Goal: Information Seeking & Learning: Learn about a topic

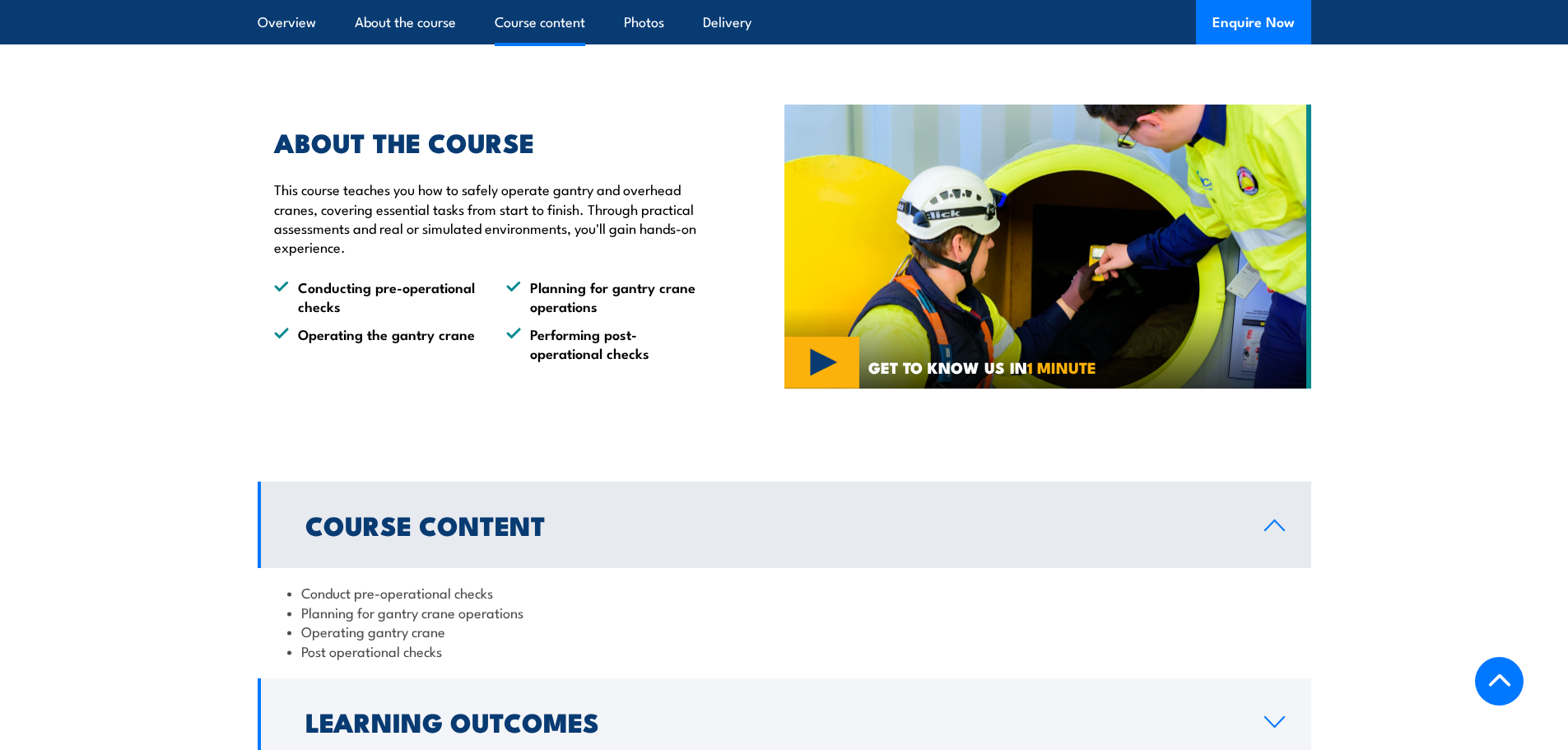
scroll to position [1235, 0]
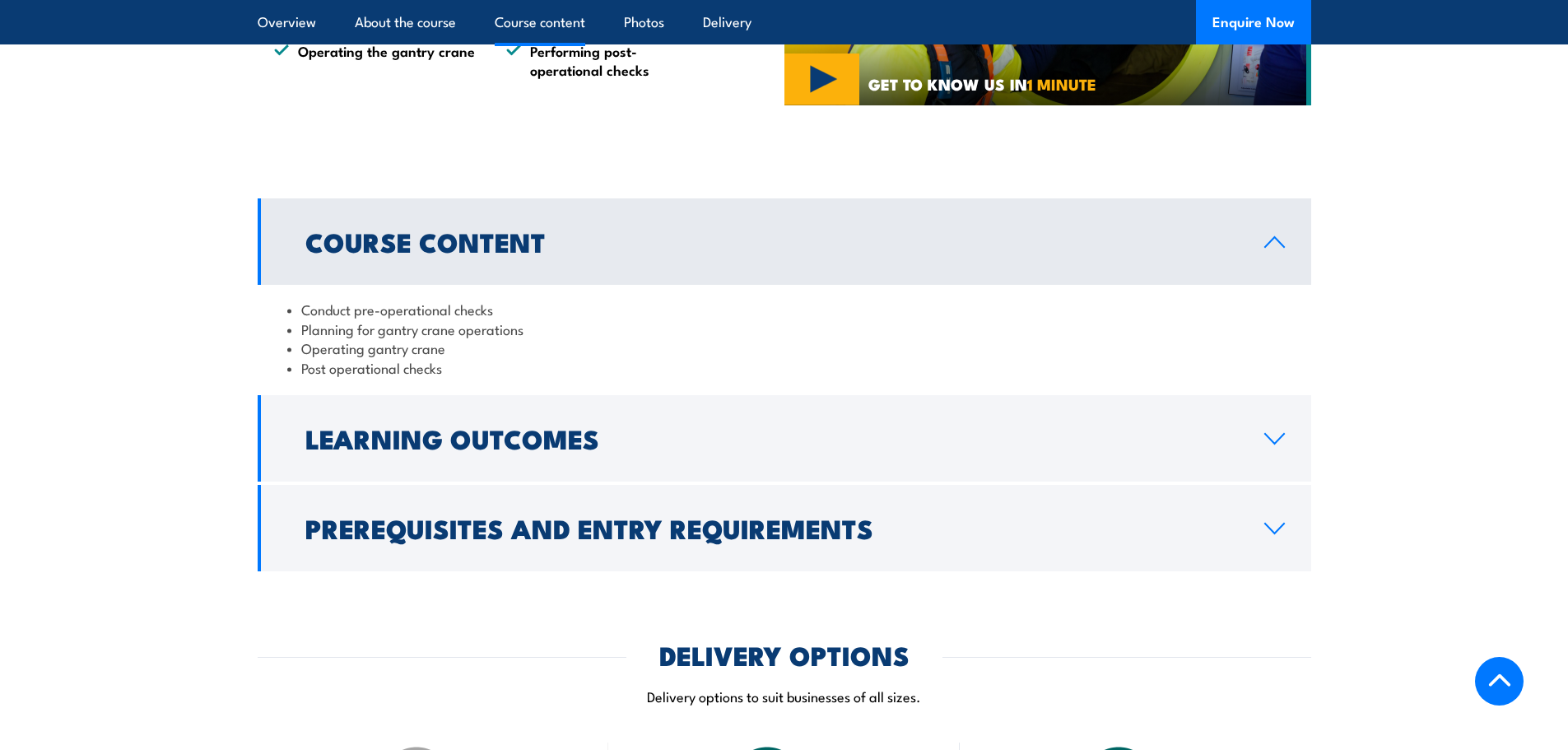
click at [729, 253] on h2 "Course Content" at bounding box center [772, 241] width 933 height 23
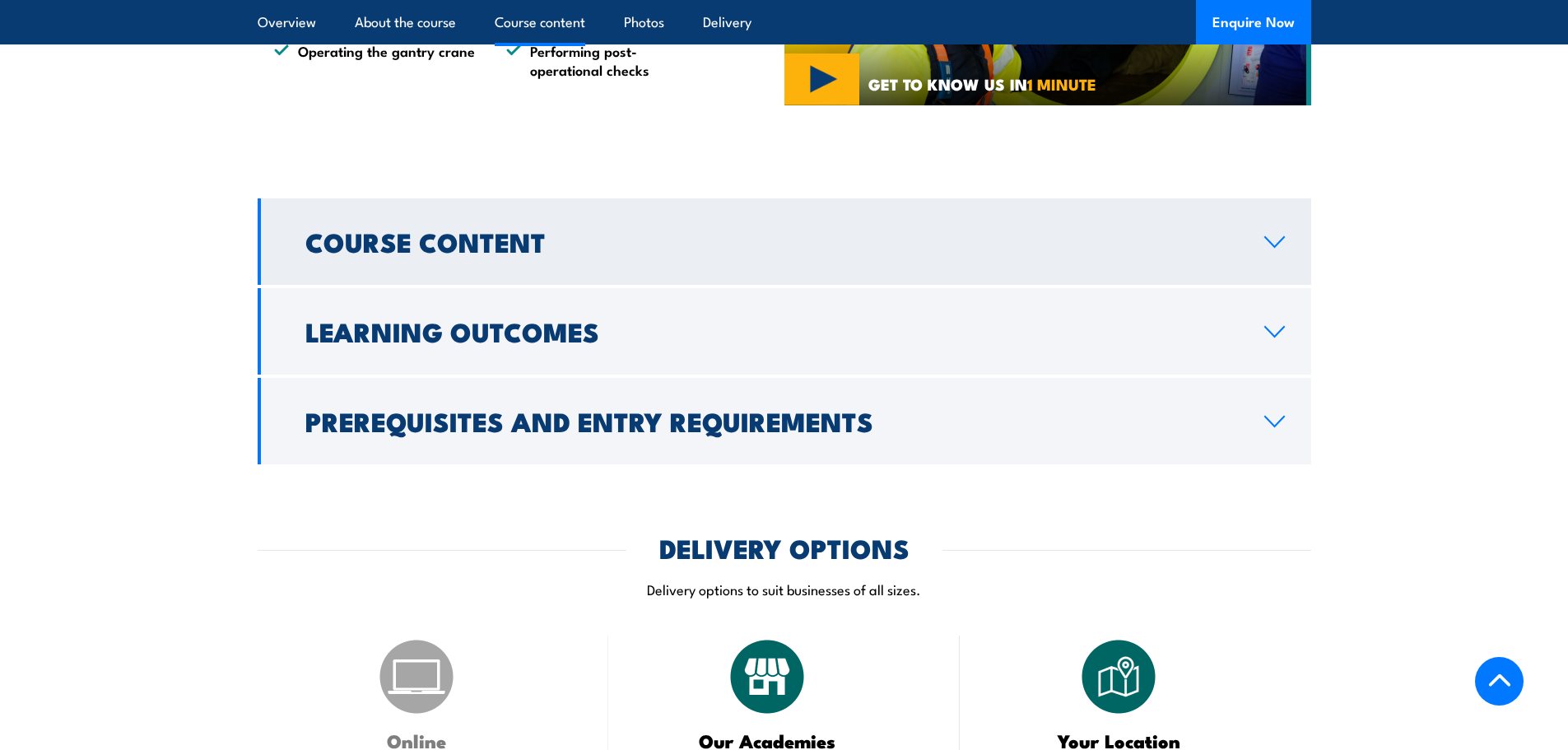
click at [729, 253] on h2 "Course Content" at bounding box center [772, 241] width 933 height 23
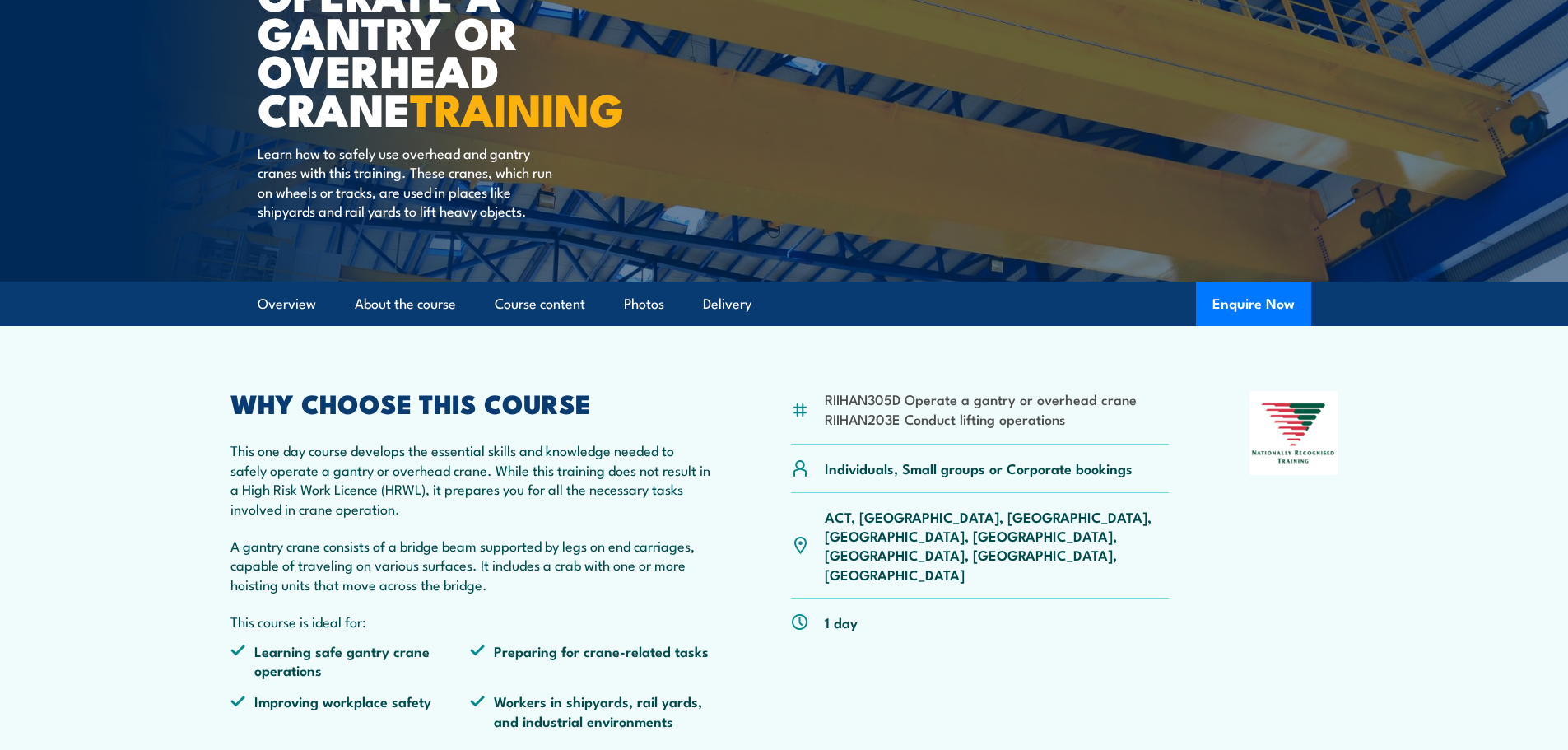
scroll to position [247, 0]
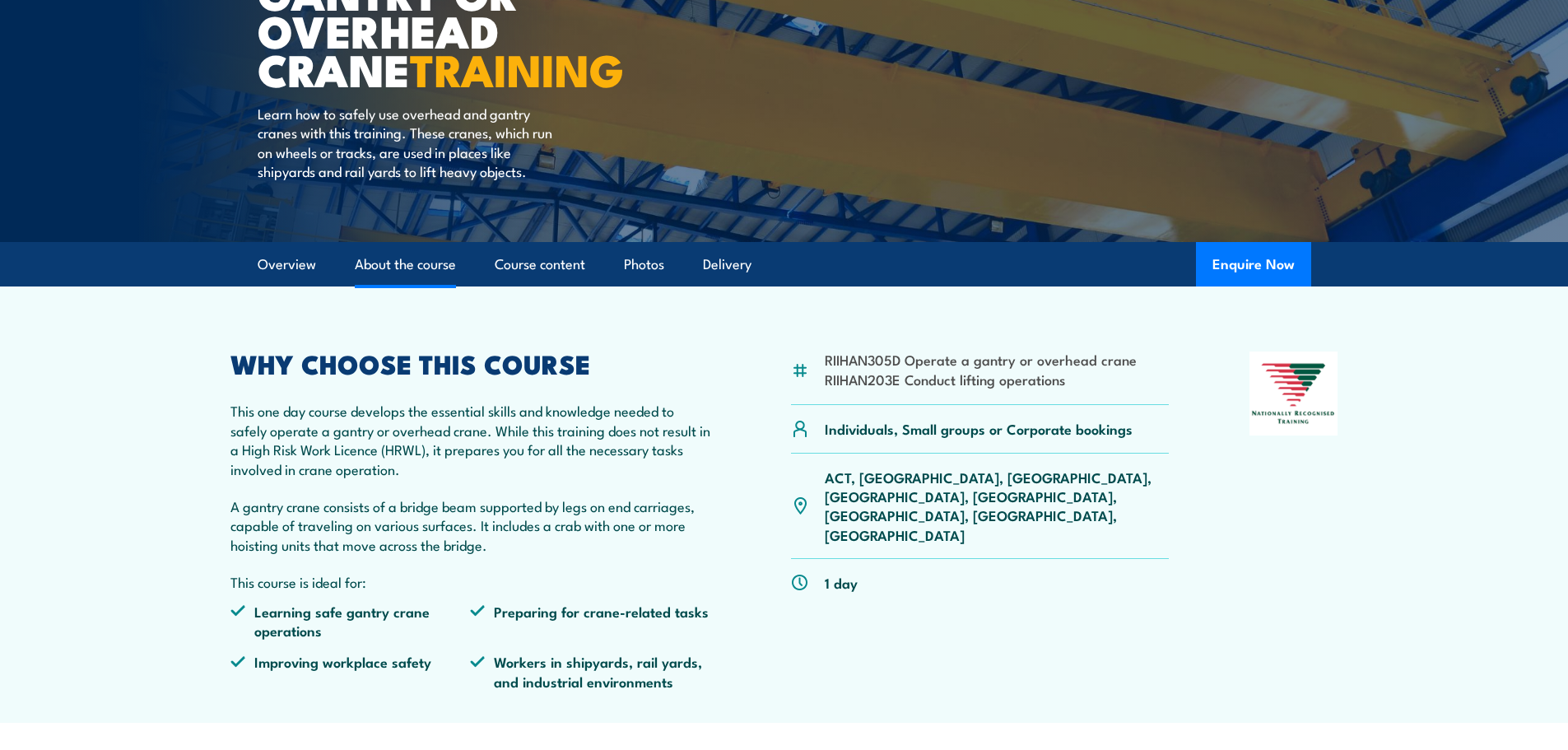
click at [384, 262] on link "About the course" at bounding box center [405, 264] width 102 height 43
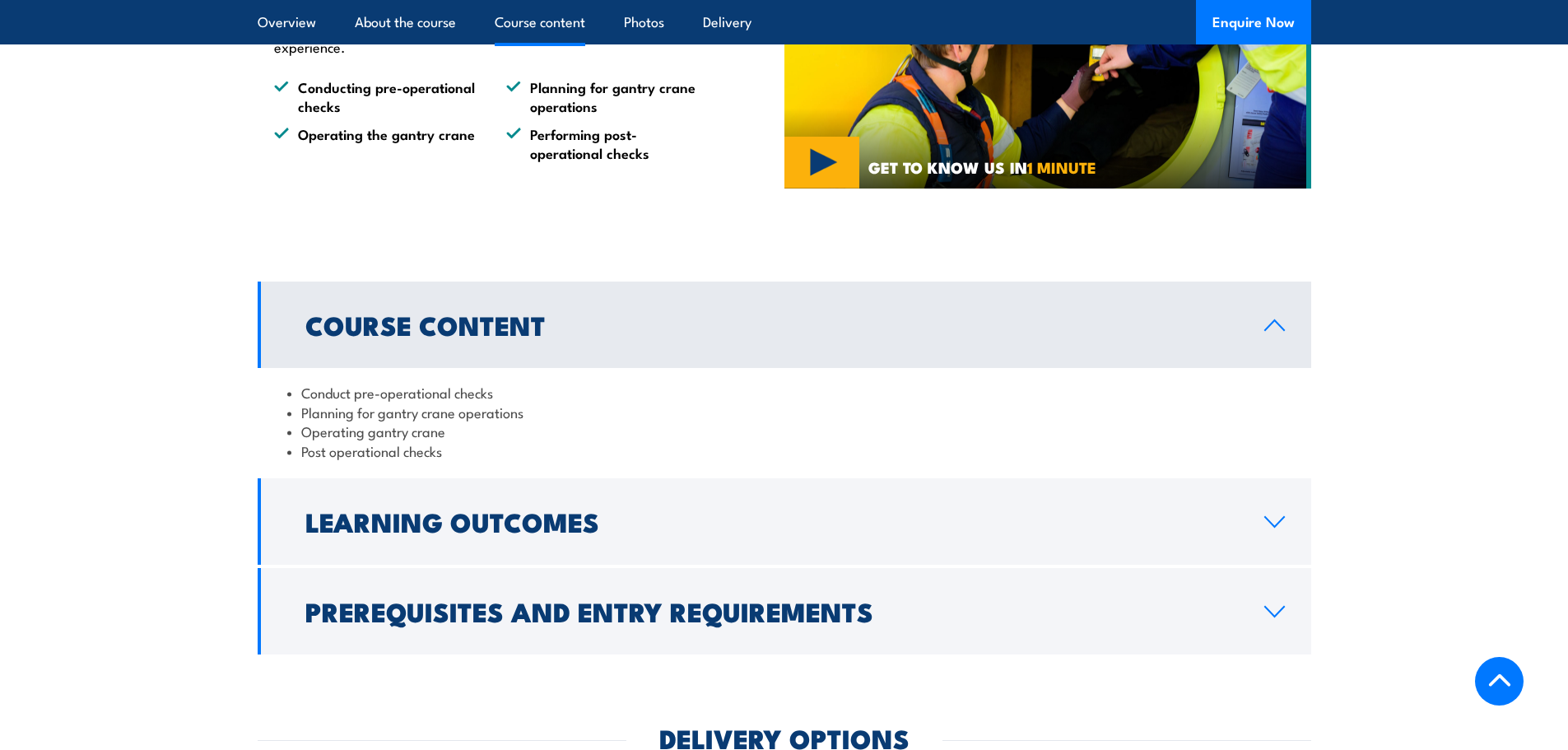
scroll to position [1268, 0]
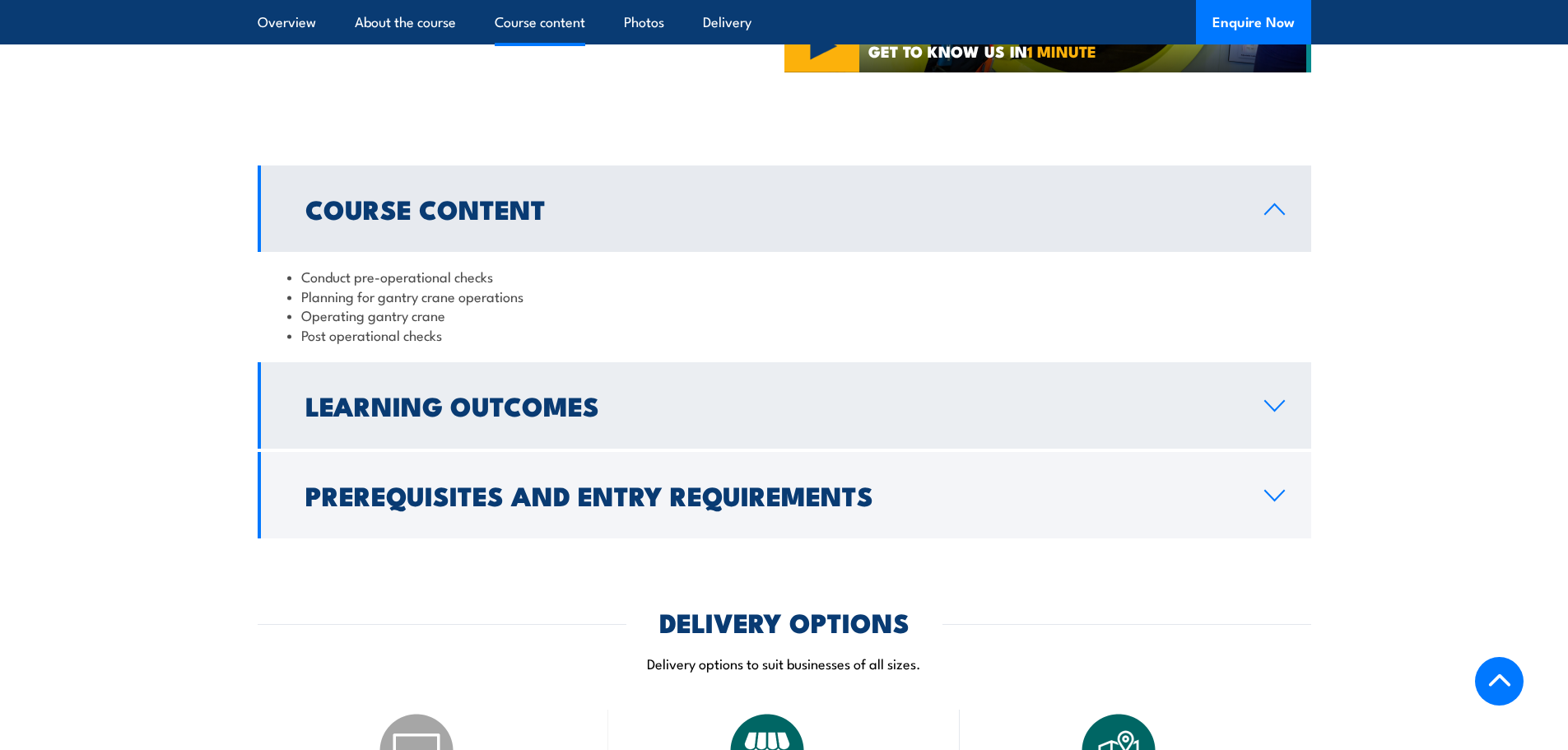
click at [589, 411] on h2 "Learning Outcomes" at bounding box center [772, 405] width 933 height 23
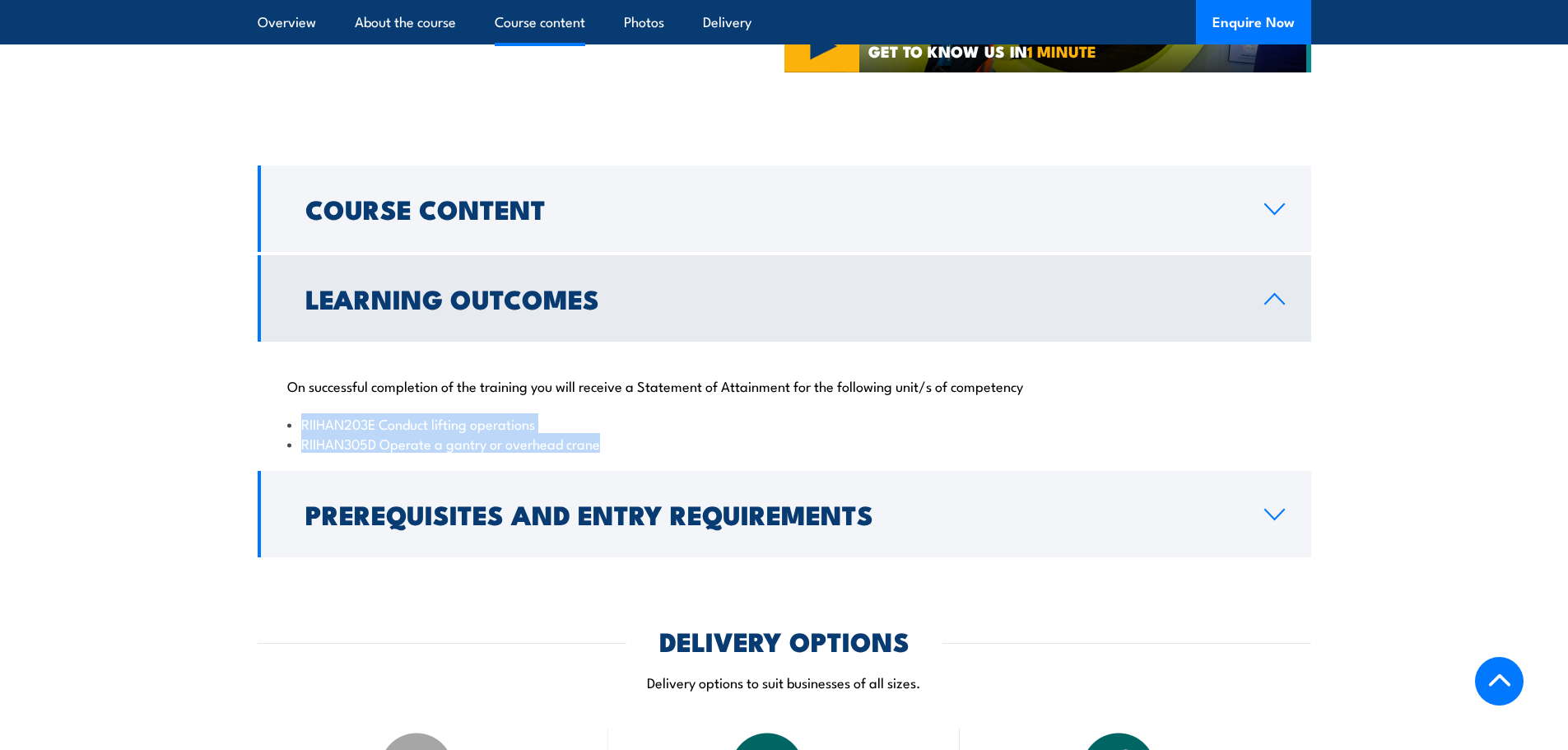
drag, startPoint x: 600, startPoint y: 444, endPoint x: 300, endPoint y: 426, distance: 300.5
click at [300, 426] on ul "RIIHAN203E Conduct lifting operations RIIHAN305D Operate a gantry or overhead c…" at bounding box center [785, 432] width 995 height 39
copy ul "RIIHAN203E Conduct lifting operations RIIHAN305D Operate a gantry or overhead c…"
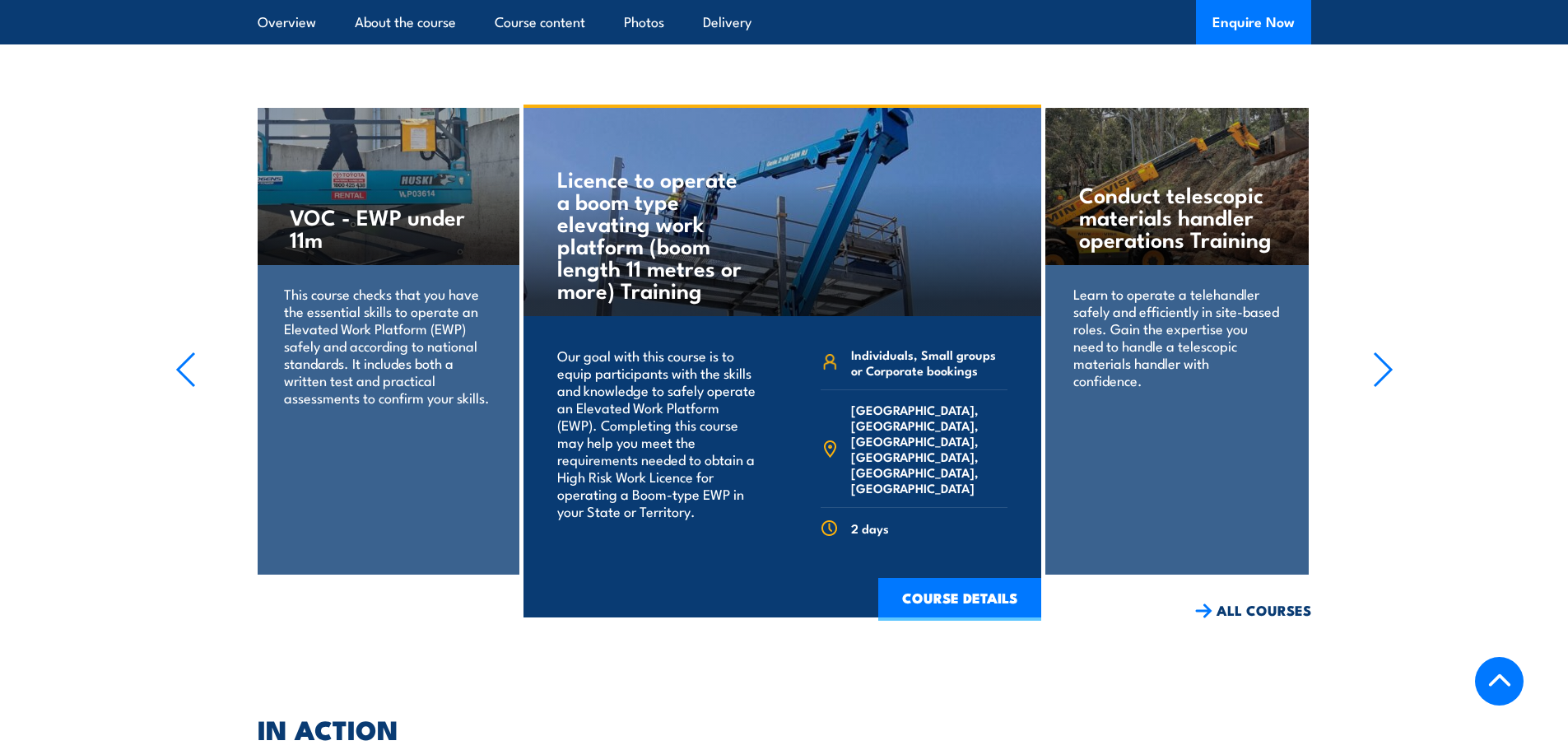
scroll to position [2204, 0]
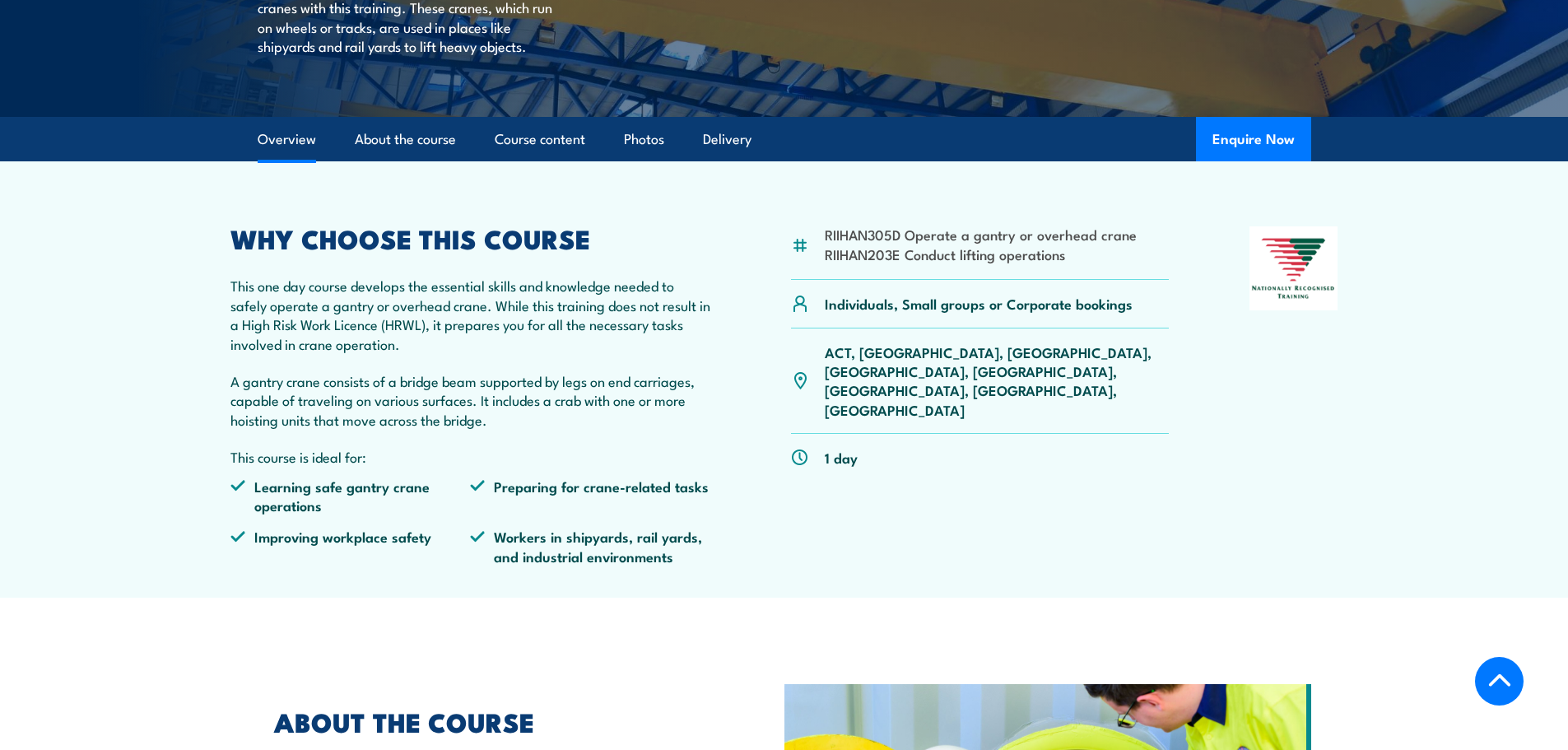
scroll to position [354, 0]
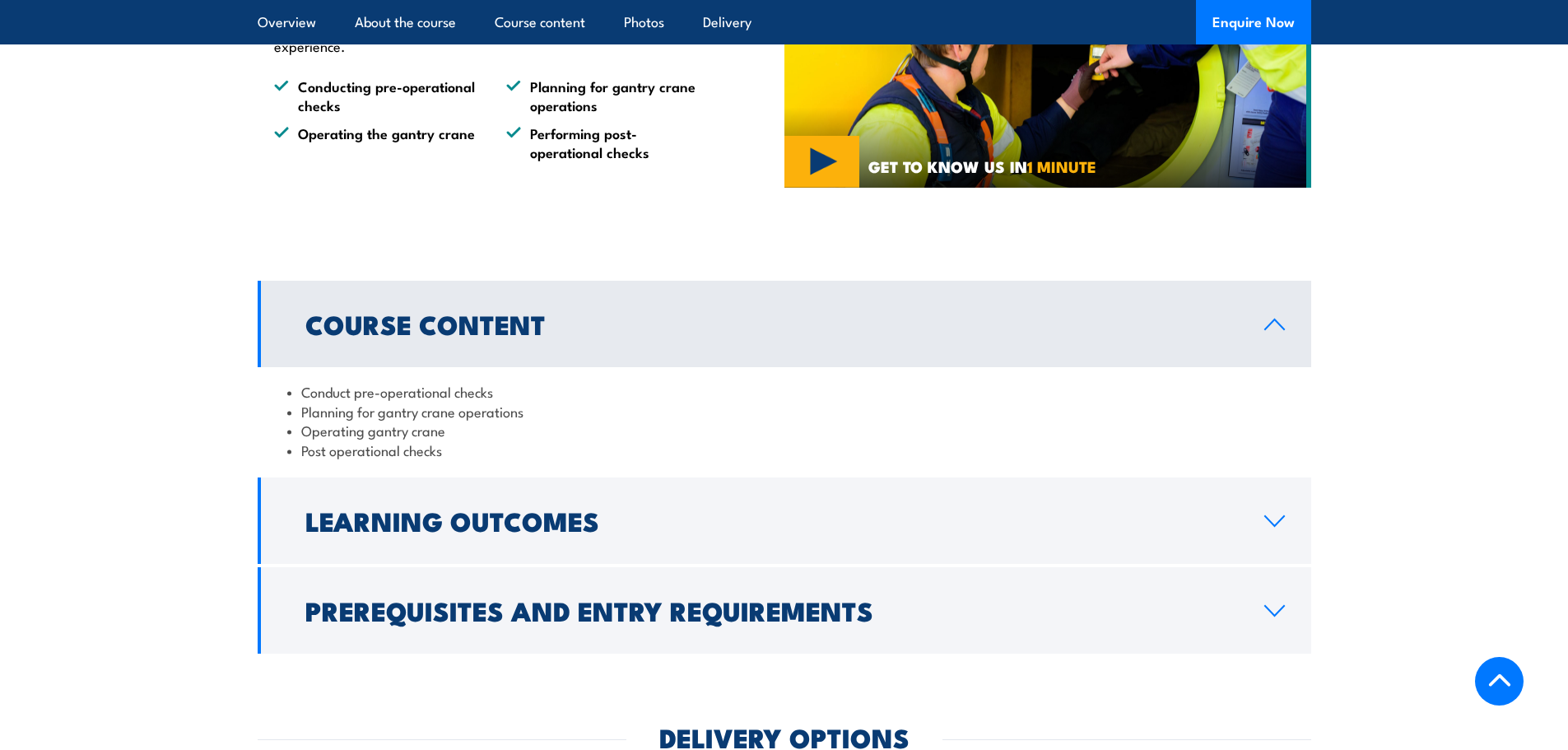
scroll to position [1399, 0]
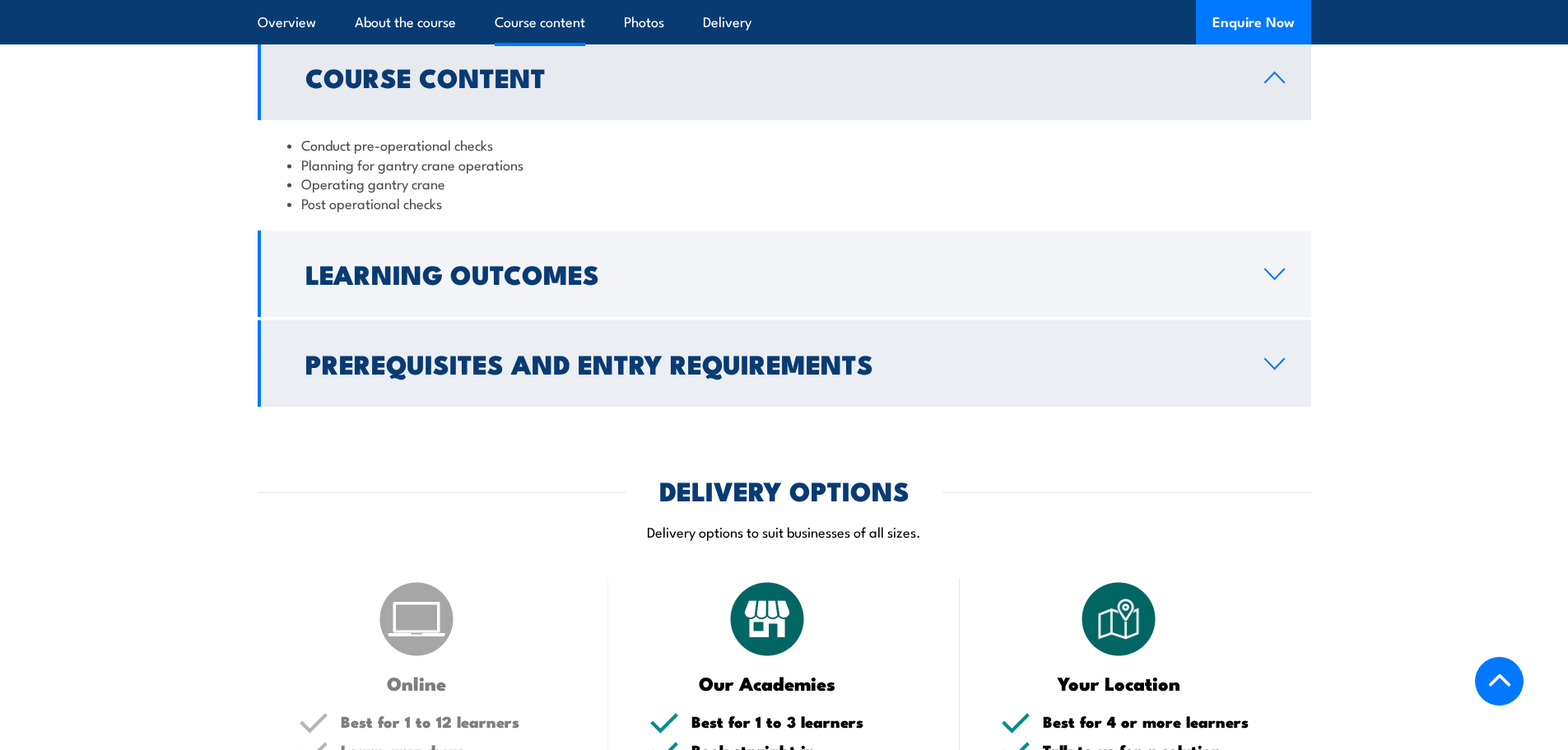
click at [646, 352] on h2 "Prerequisites and Entry Requirements" at bounding box center [772, 363] width 933 height 23
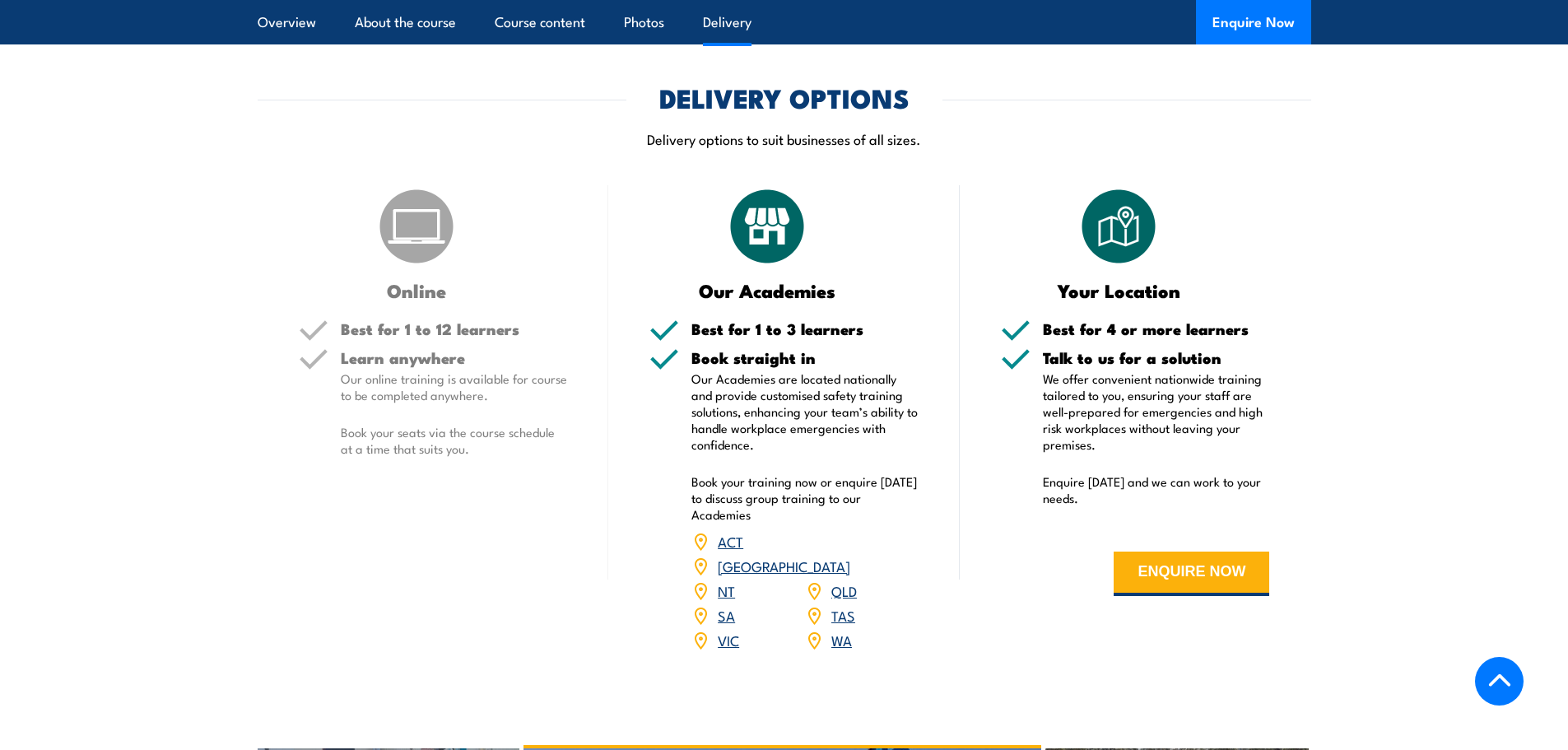
scroll to position [1917, 0]
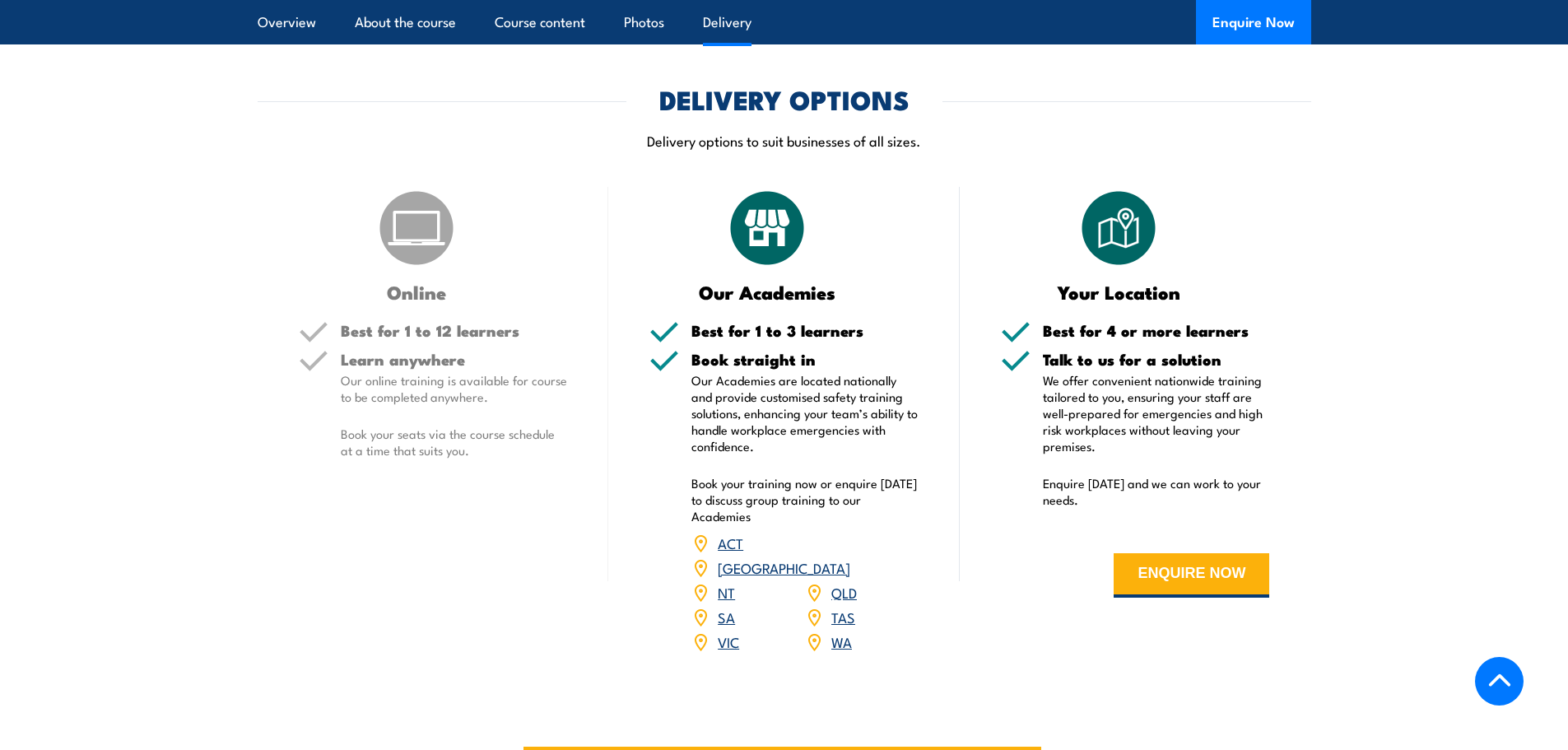
click at [728, 632] on link "VIC" at bounding box center [729, 641] width 22 height 20
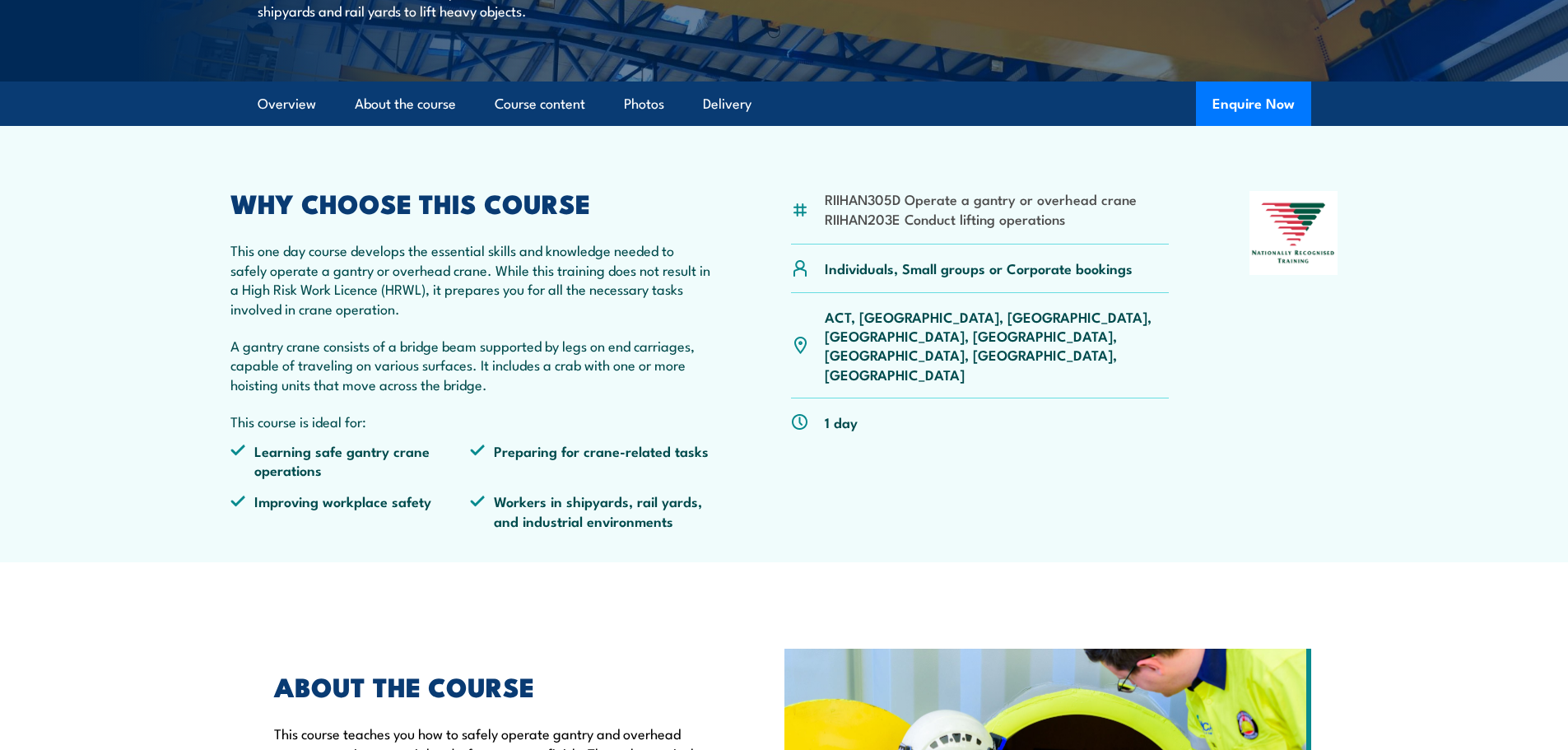
scroll to position [164, 0]
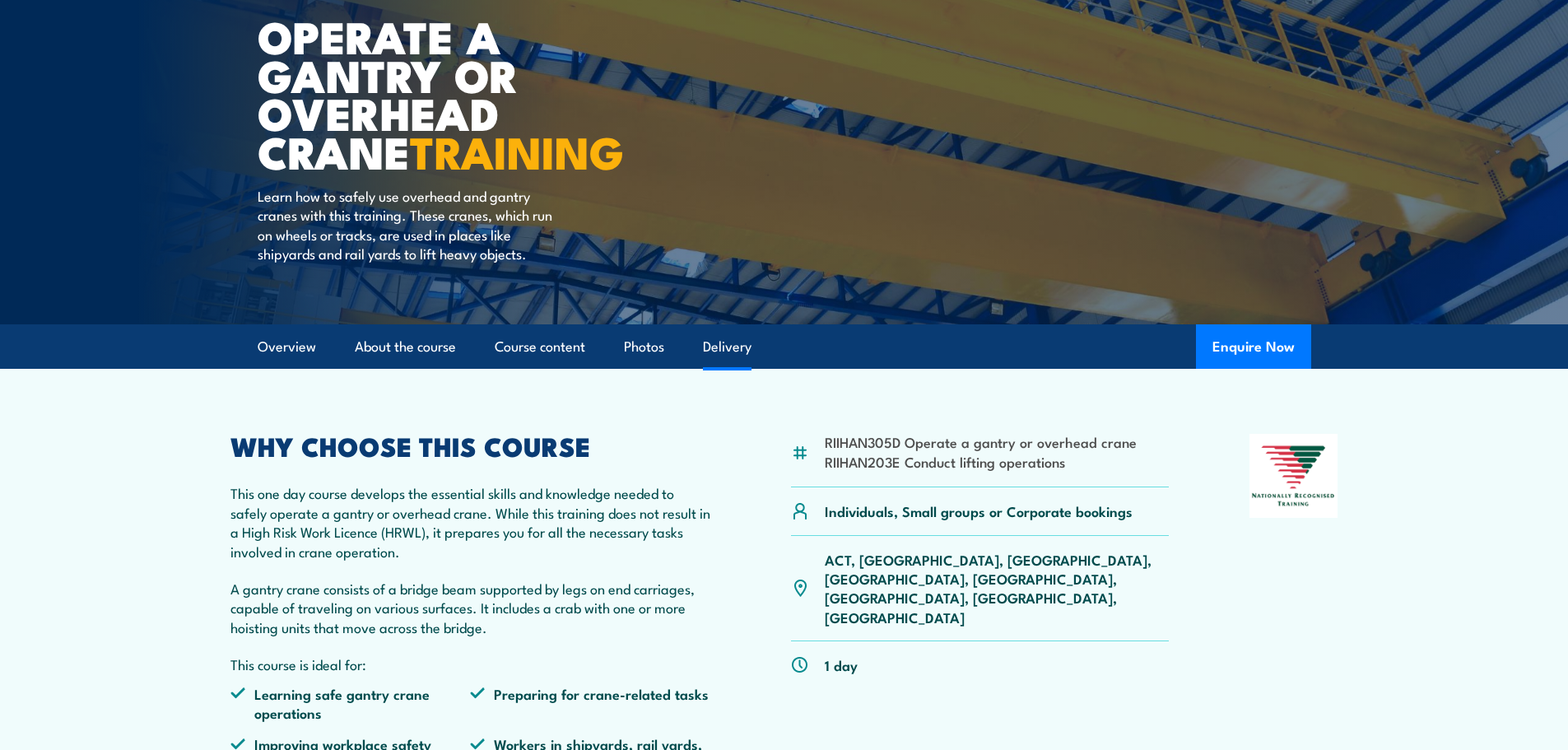
click at [743, 354] on link "Delivery" at bounding box center [728, 347] width 49 height 43
